Goal: Check status: Check status

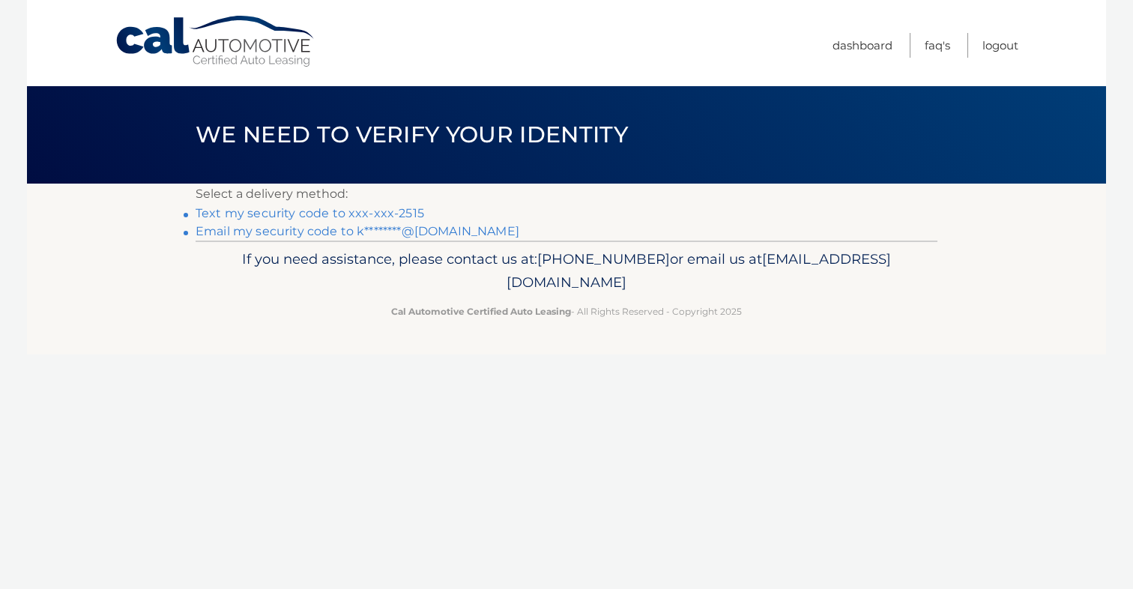
click at [387, 217] on link "Text my security code to xxx-xxx-2515" at bounding box center [310, 213] width 229 height 14
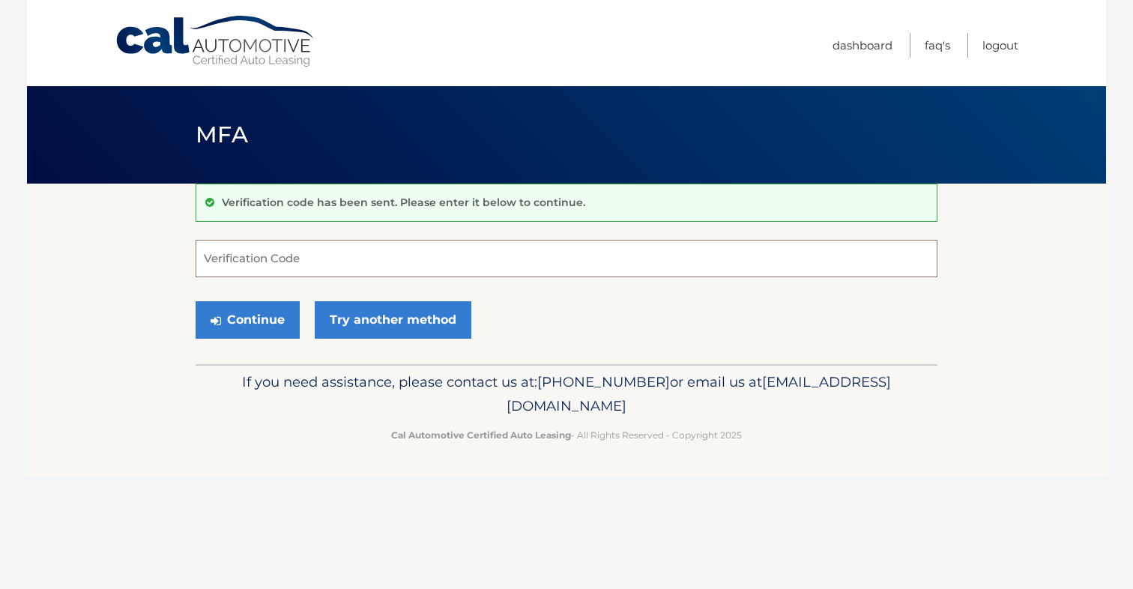
click at [318, 259] on input "Verification Code" at bounding box center [567, 258] width 742 height 37
type input "775805"
click at [219, 321] on icon "submit" at bounding box center [216, 321] width 10 height 12
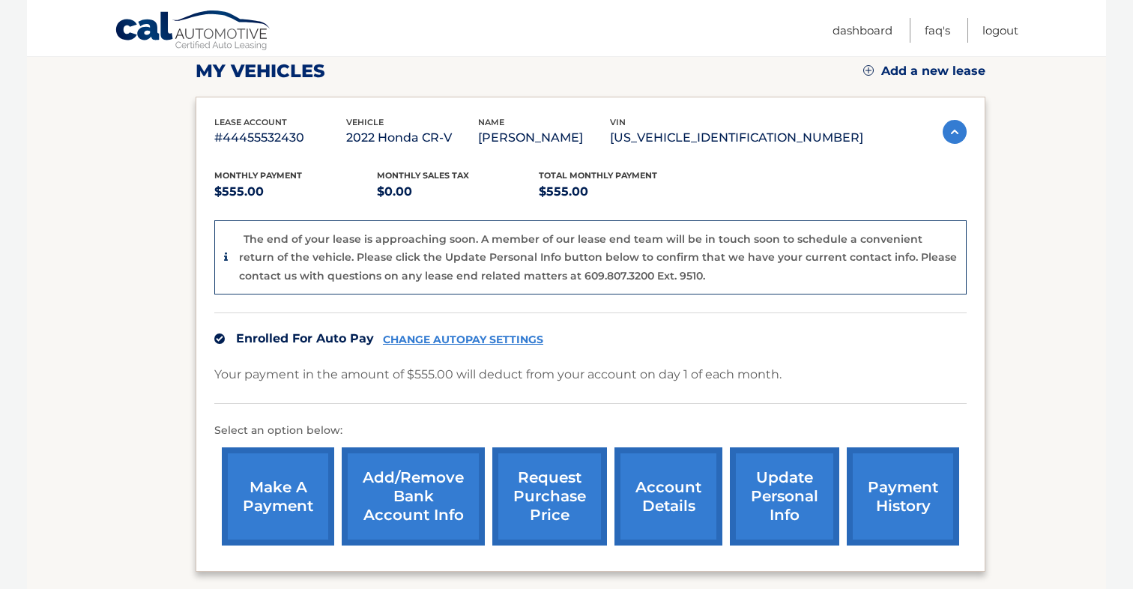
scroll to position [194, 0]
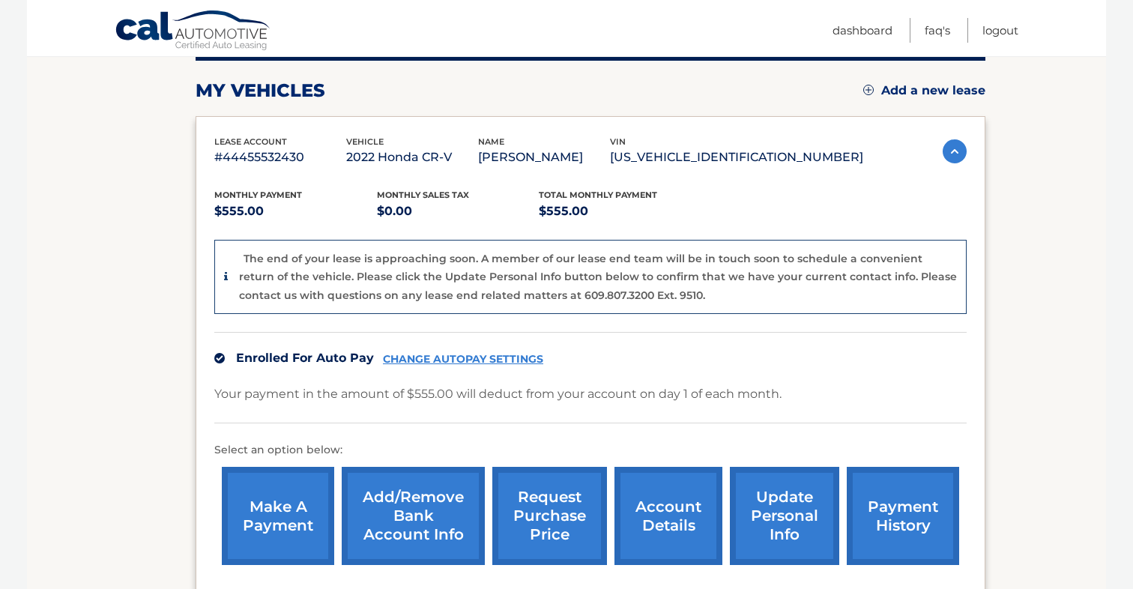
click at [673, 519] on link "account details" at bounding box center [668, 516] width 108 height 98
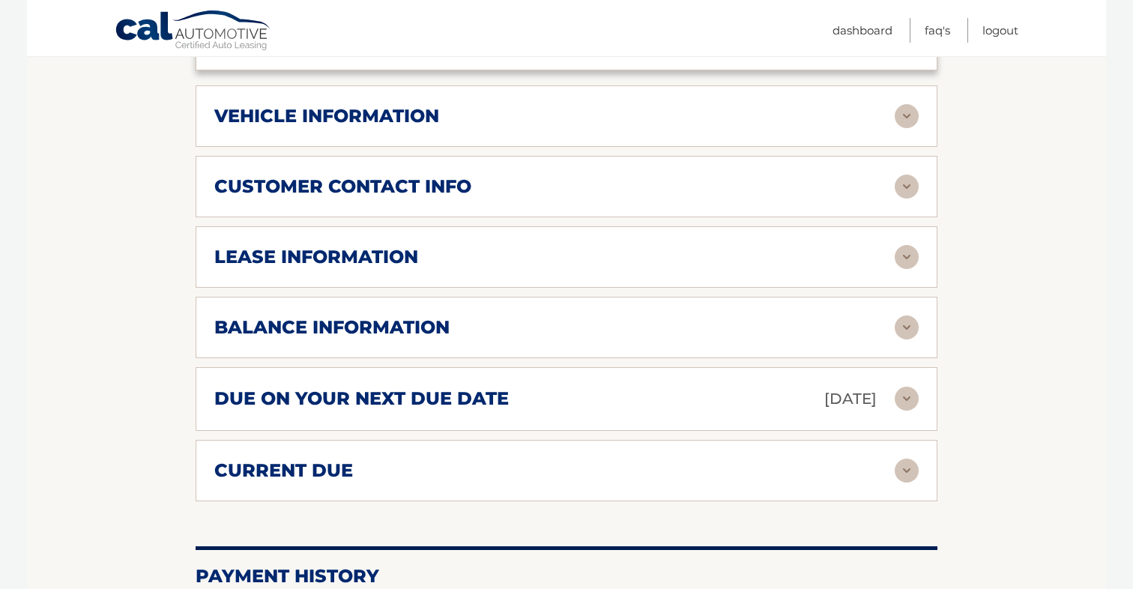
scroll to position [643, 0]
click at [900, 388] on img at bounding box center [907, 398] width 24 height 24
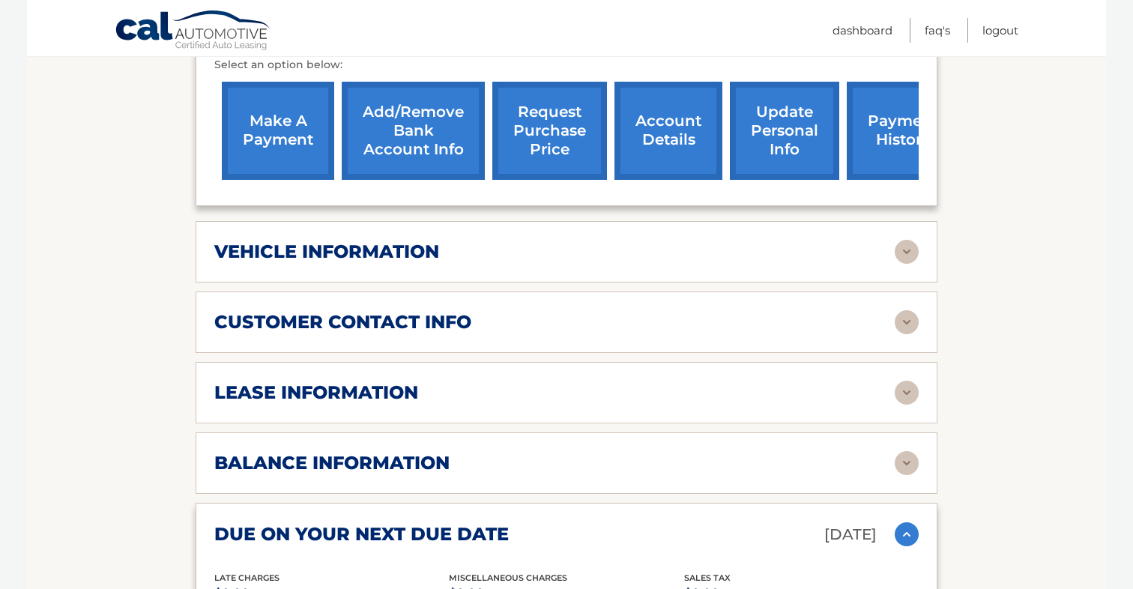
scroll to position [516, 0]
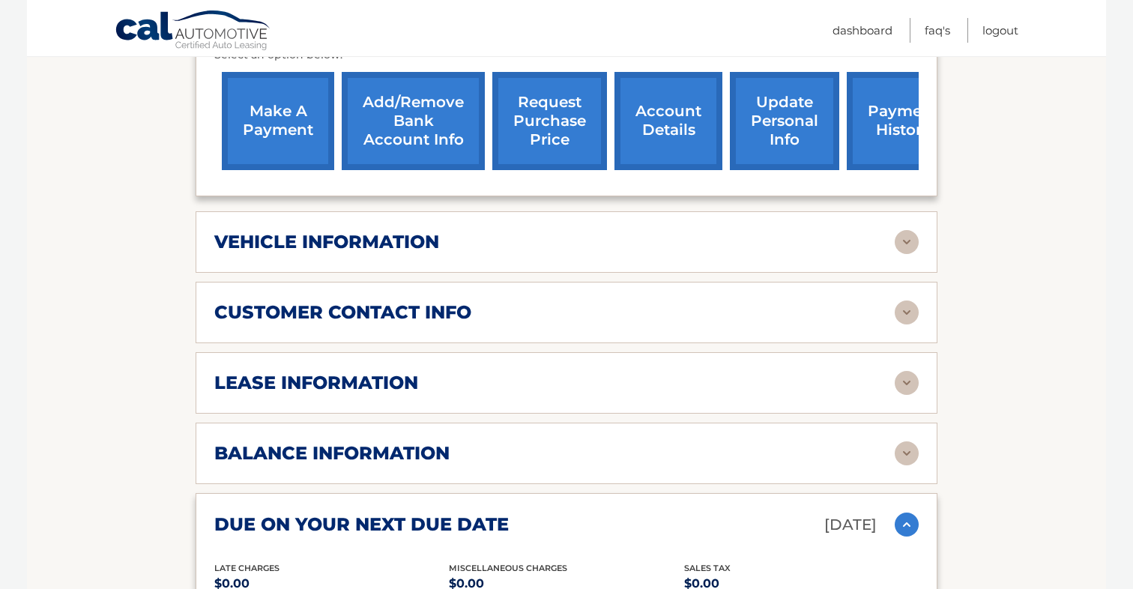
click at [903, 241] on img at bounding box center [907, 242] width 24 height 24
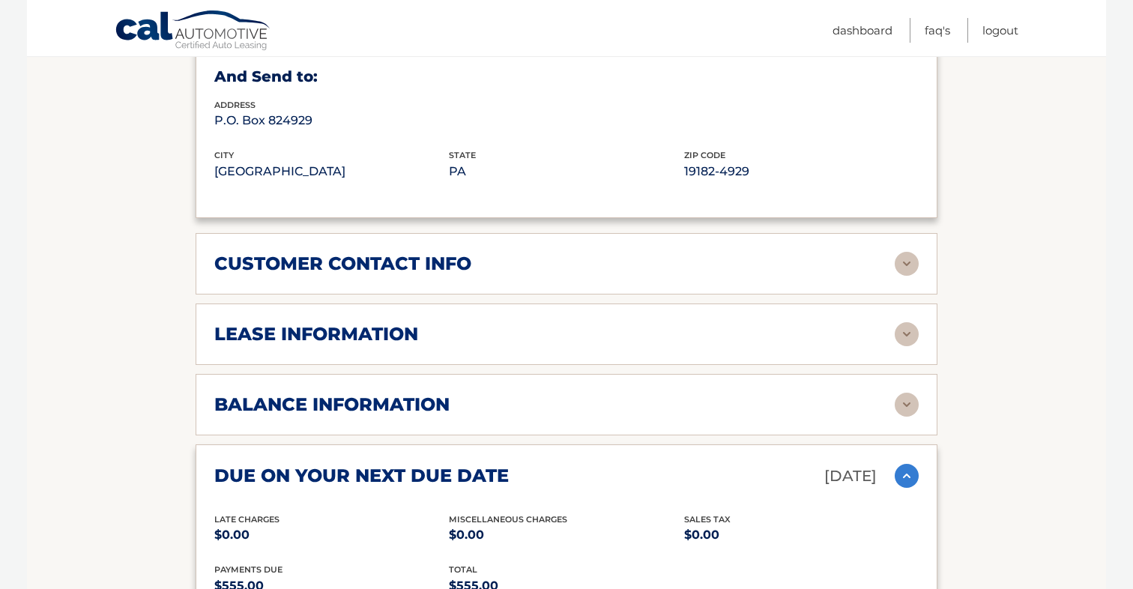
scroll to position [944, 0]
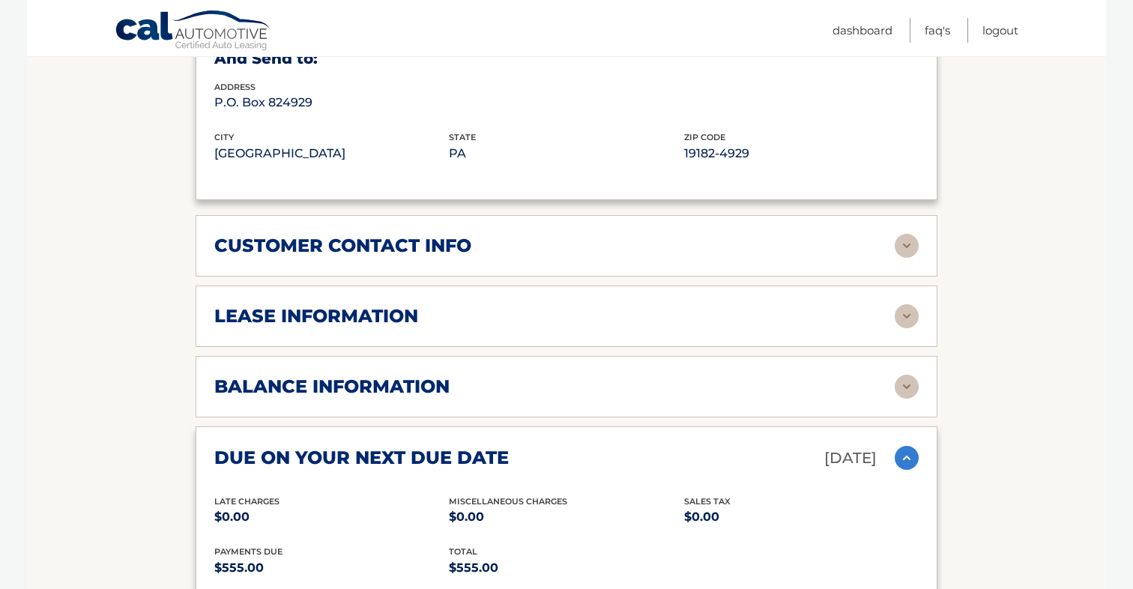
click at [916, 313] on img at bounding box center [907, 316] width 24 height 24
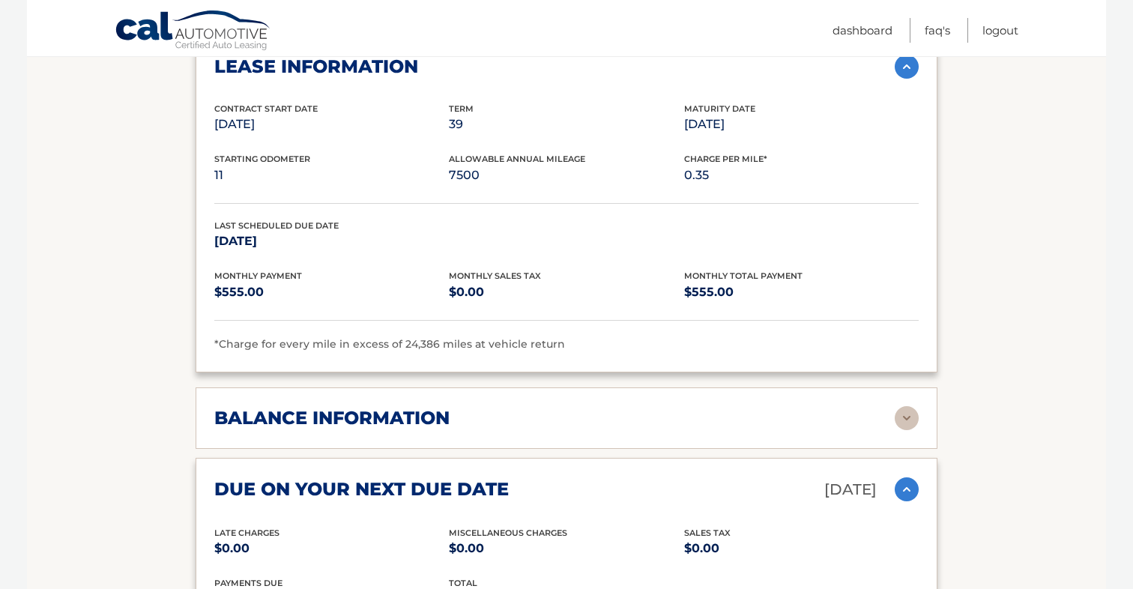
scroll to position [1197, 0]
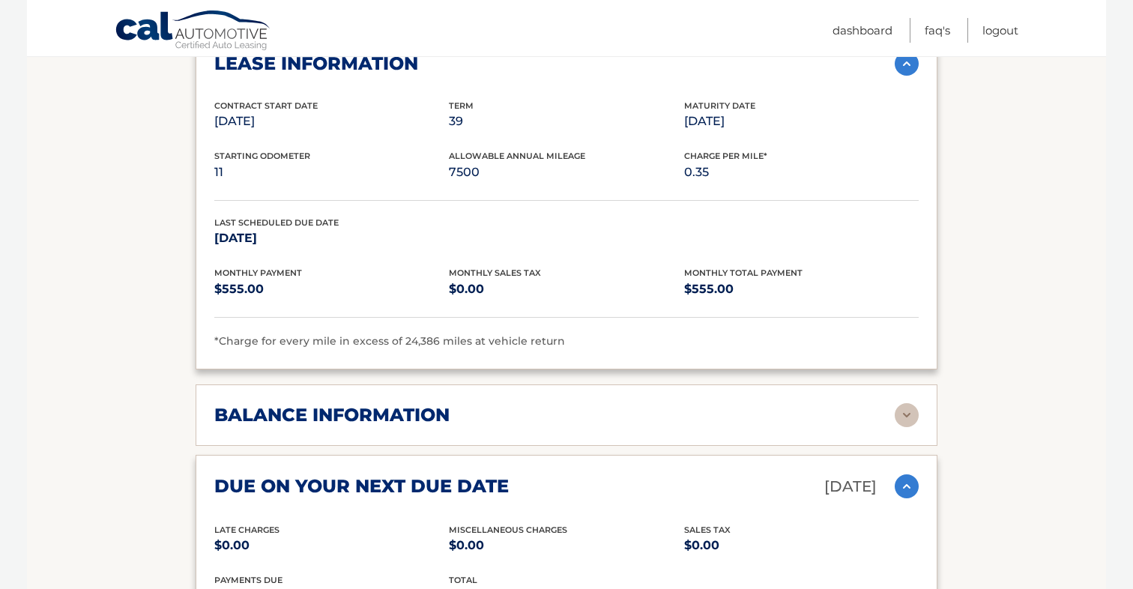
click at [851, 413] on div "balance information" at bounding box center [554, 415] width 680 height 22
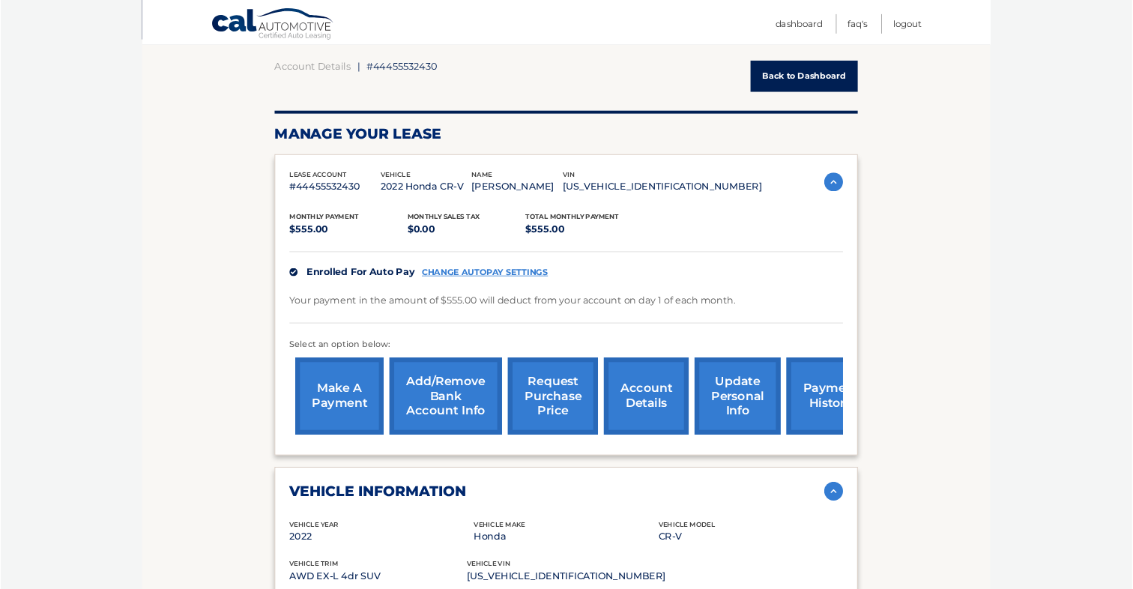
scroll to position [142, 0]
